Goal: Task Accomplishment & Management: Use online tool/utility

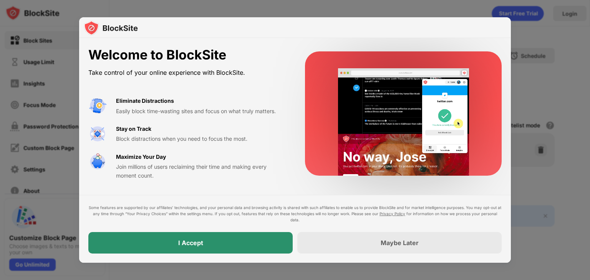
click at [263, 238] on div "I Accept" at bounding box center [190, 243] width 204 height 22
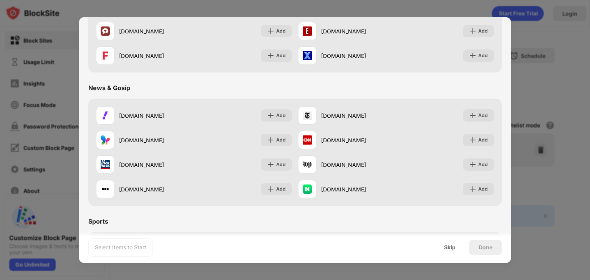
scroll to position [461, 0]
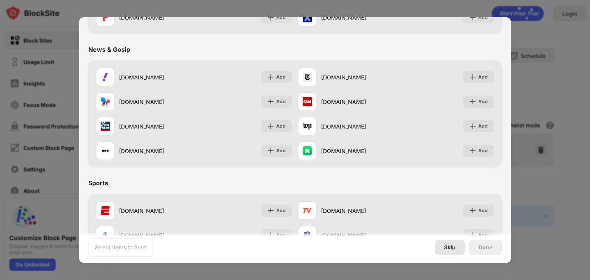
click at [440, 245] on div "Skip" at bounding box center [450, 247] width 30 height 15
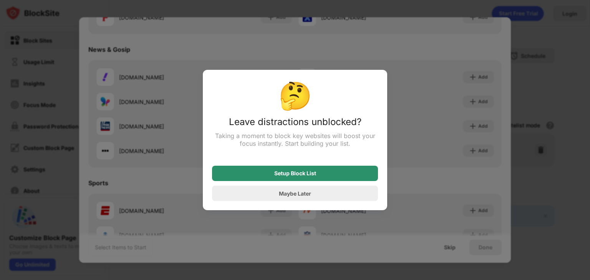
click at [254, 172] on div "Setup Block List" at bounding box center [295, 173] width 166 height 15
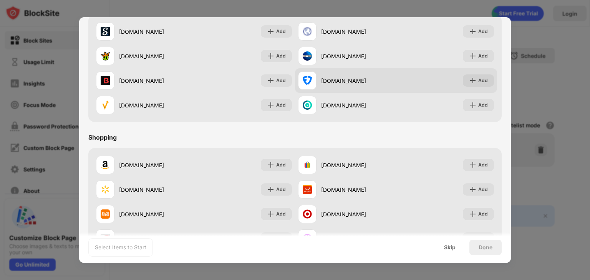
scroll to position [805, 0]
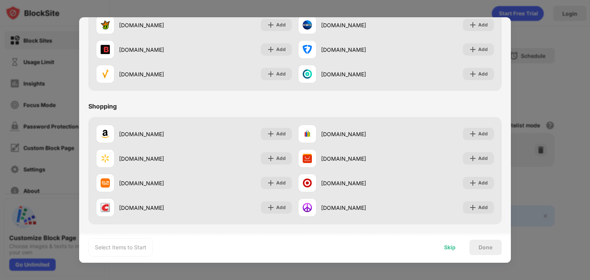
click at [456, 246] on div "Skip" at bounding box center [450, 247] width 30 height 15
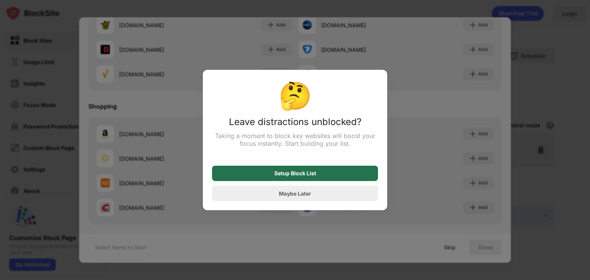
click at [276, 175] on div "Setup Block List" at bounding box center [295, 173] width 42 height 6
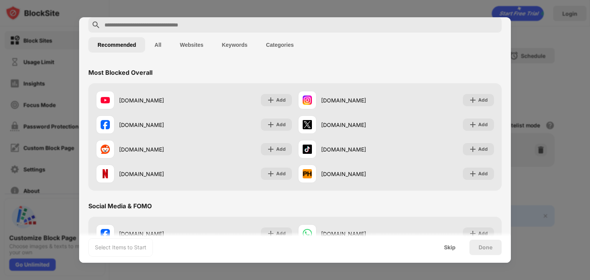
scroll to position [0, 0]
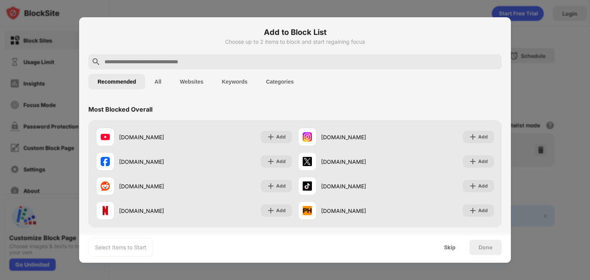
click at [197, 77] on button "Websites" at bounding box center [191, 81] width 42 height 15
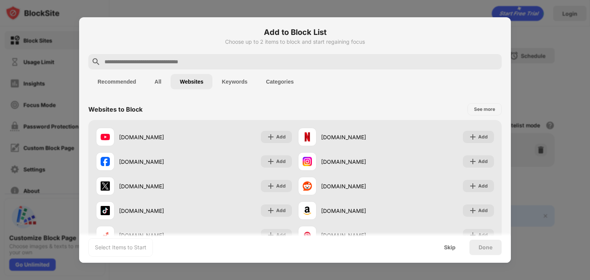
click at [227, 63] on input "text" at bounding box center [301, 61] width 395 height 9
paste input "**********"
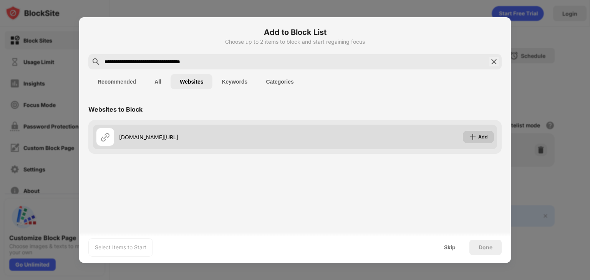
type input "**********"
click at [471, 135] on img at bounding box center [473, 137] width 8 height 8
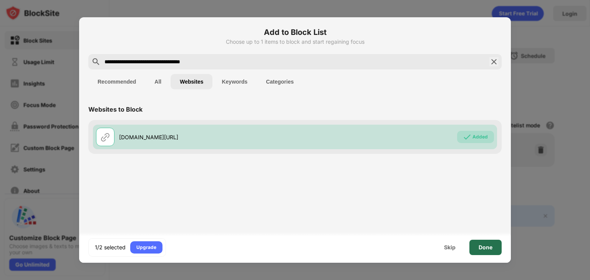
click at [496, 252] on div "Done" at bounding box center [485, 247] width 32 height 15
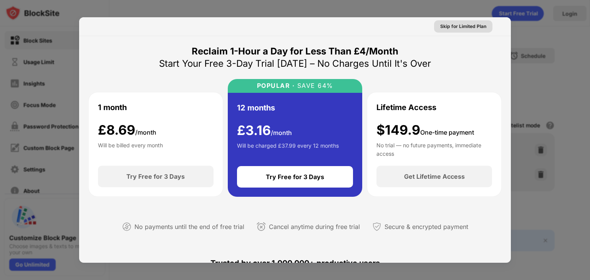
click at [446, 28] on div "Skip for Limited Plan" at bounding box center [463, 27] width 46 height 8
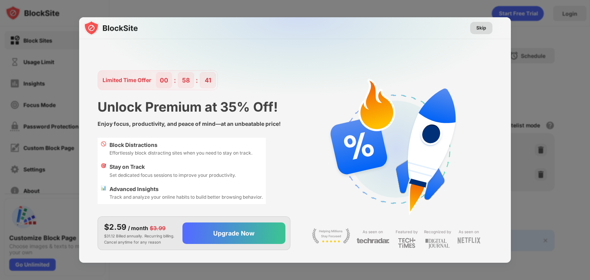
click at [479, 25] on div "Skip" at bounding box center [481, 28] width 10 height 8
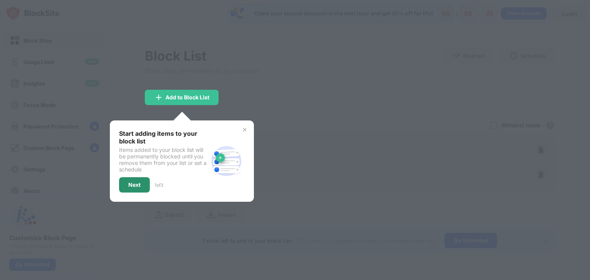
click at [135, 185] on div "Next" at bounding box center [134, 185] width 12 height 6
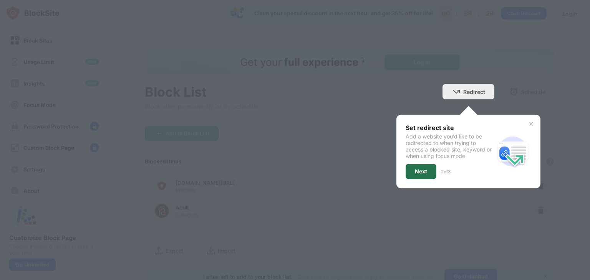
click at [417, 170] on div "Next" at bounding box center [421, 172] width 12 height 6
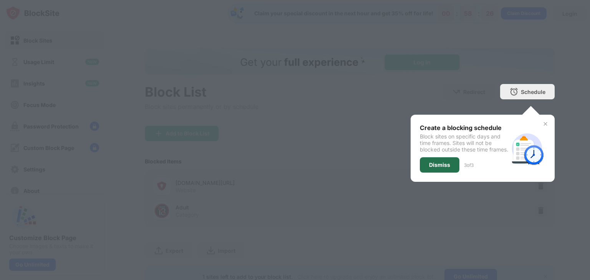
click at [420, 170] on div "Dismiss" at bounding box center [440, 164] width 40 height 15
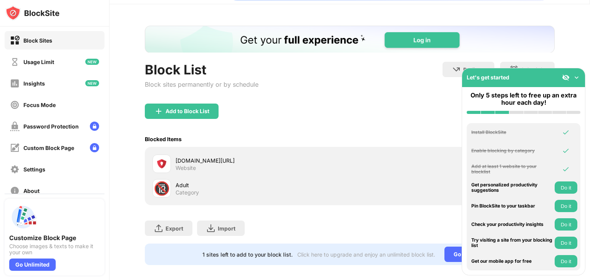
scroll to position [34, 0]
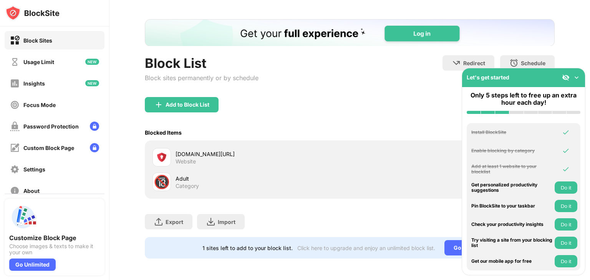
click at [576, 78] on img at bounding box center [576, 78] width 8 height 8
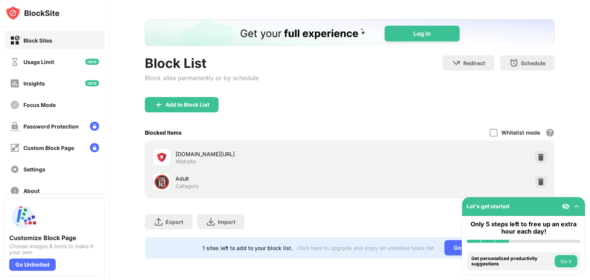
drag, startPoint x: 478, startPoint y: 205, endPoint x: 312, endPoint y: 190, distance: 166.6
click at [312, 190] on div "Block Sites Usage Limit Insights Focus Mode Password Protection Custom Block Pa…" at bounding box center [295, 140] width 590 height 280
click at [370, 267] on div "Block List Block sites permanently or by schedule Redirect Choose a site to be …" at bounding box center [349, 139] width 480 height 283
